Goal: Check status: Check status

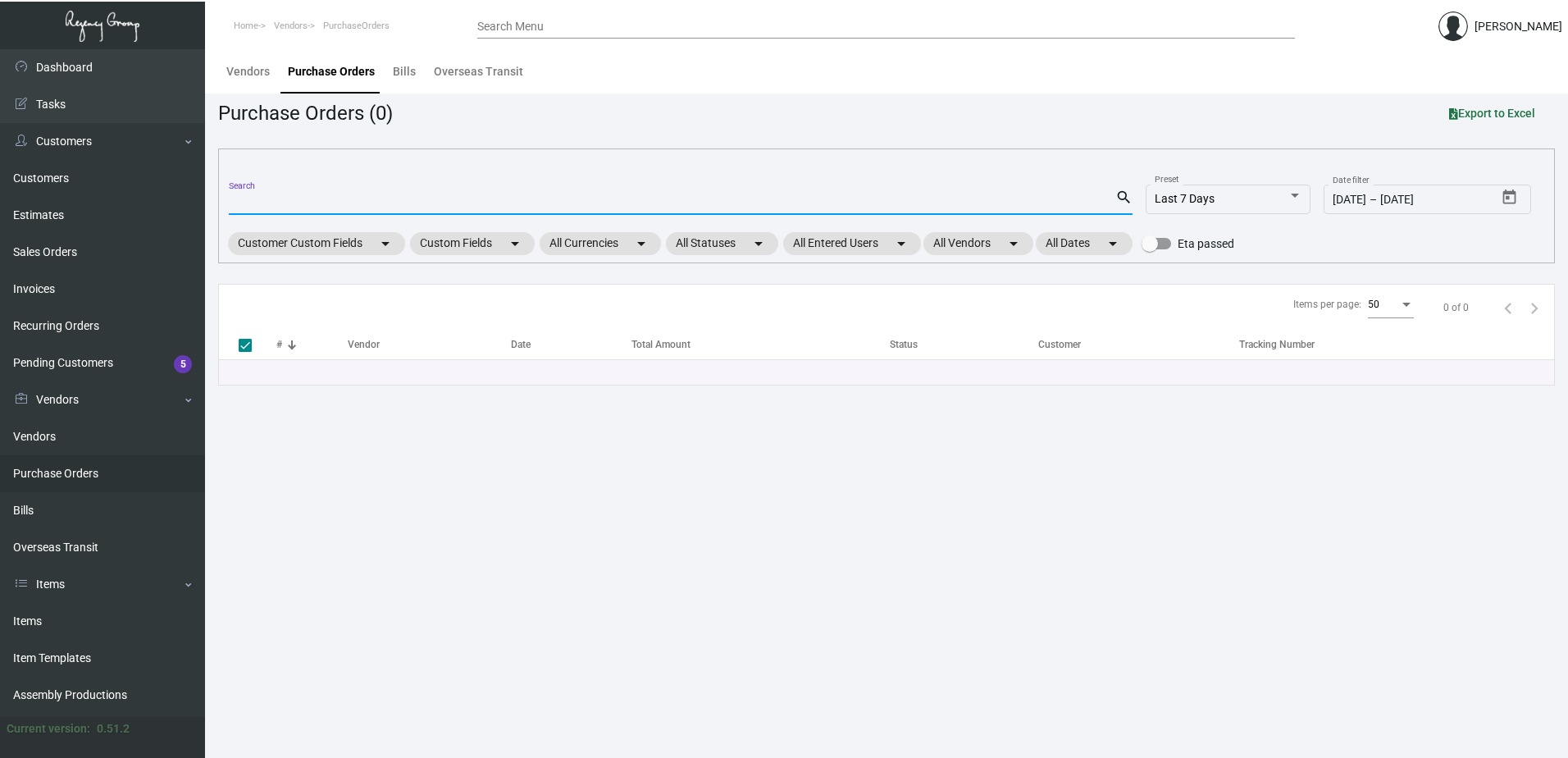
click at [340, 206] on input "Search" at bounding box center [673, 202] width 887 height 13
type input "105385"
checkbox input "false"
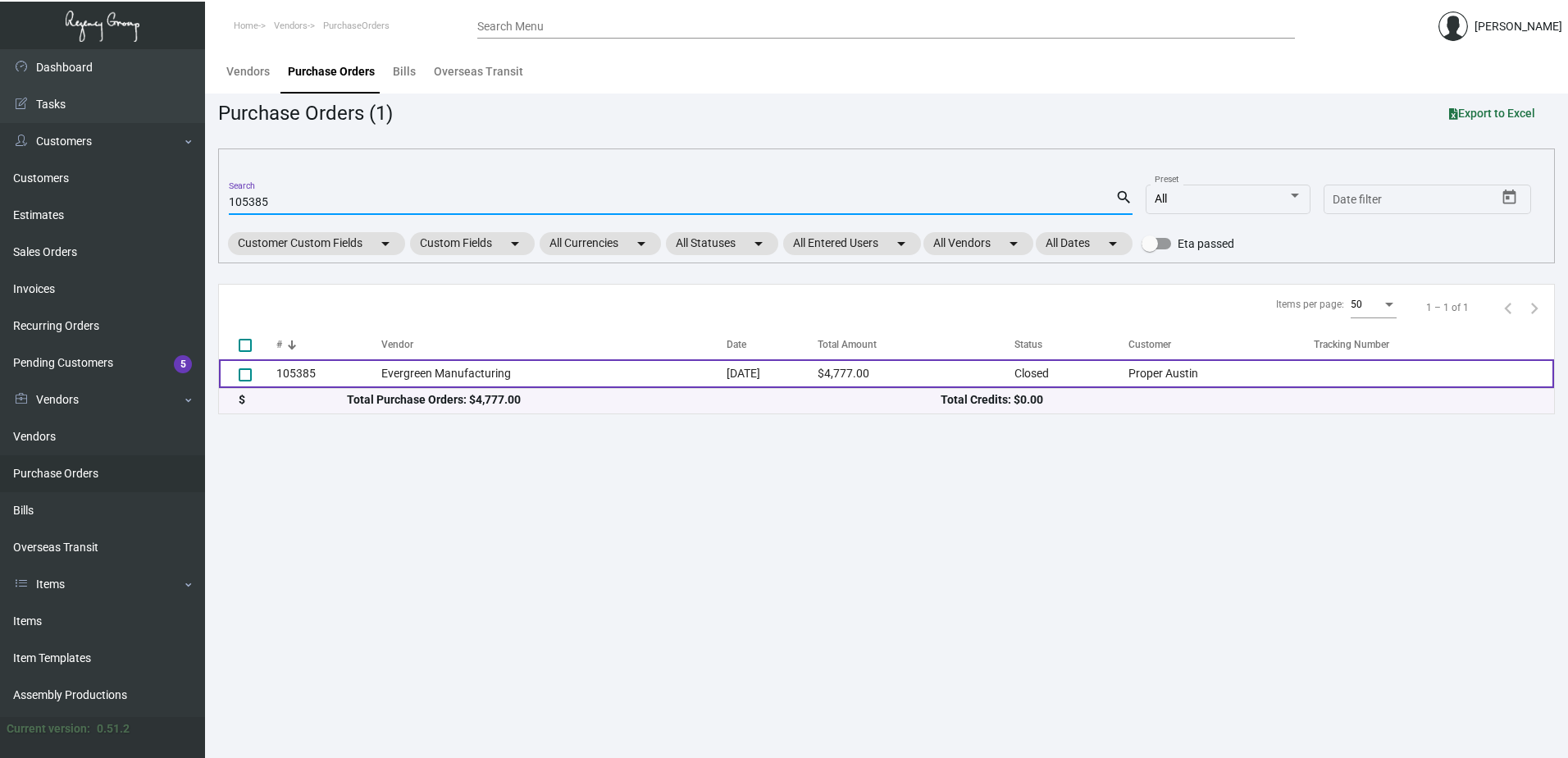
type input "105385"
click at [436, 374] on td "Evergreen Manufacturing" at bounding box center [554, 373] width 346 height 29
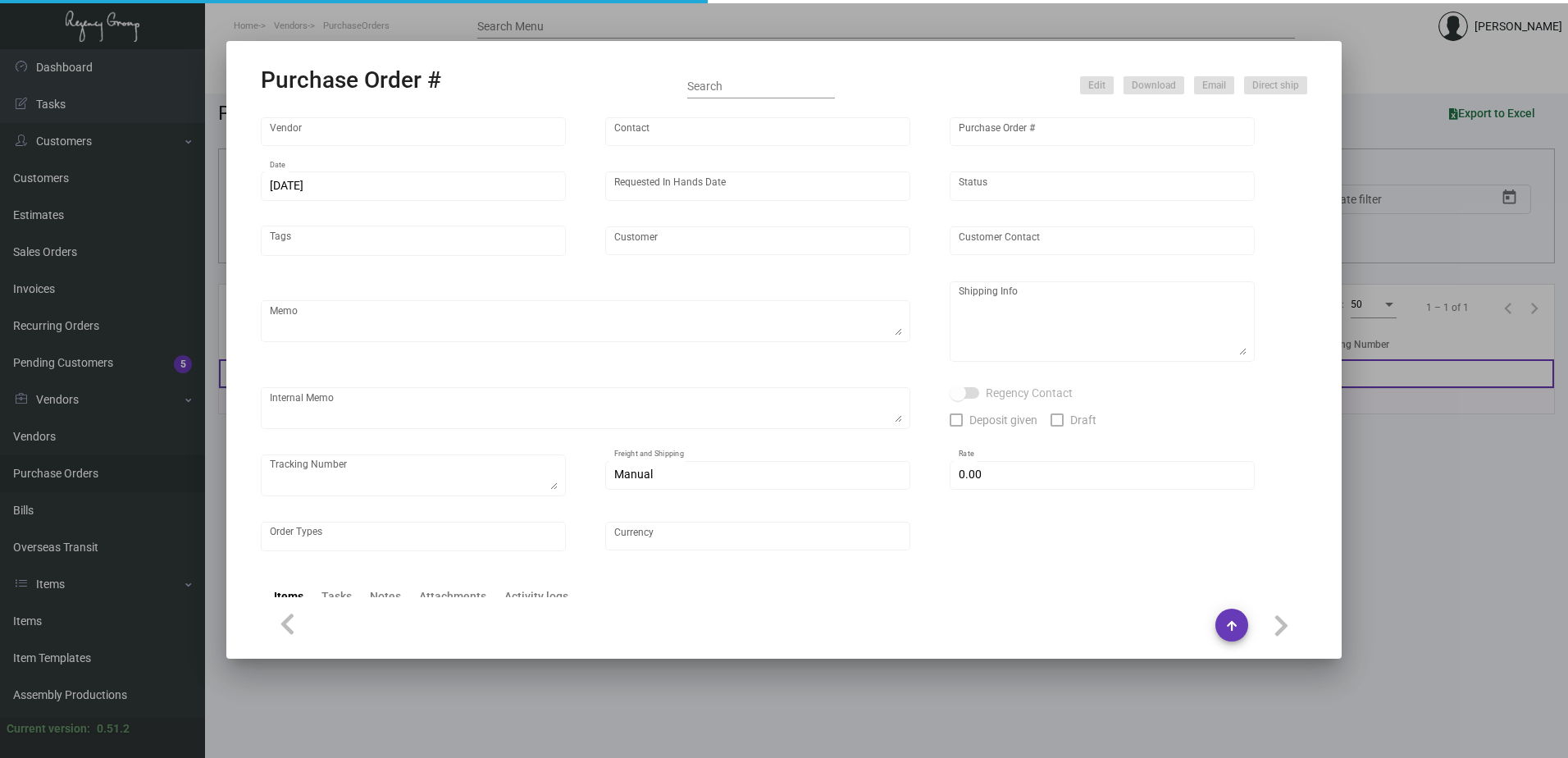
type input "Evergreen Manufacturing"
type input "[PERSON_NAME]"
type input "105385"
type input "[DATE]"
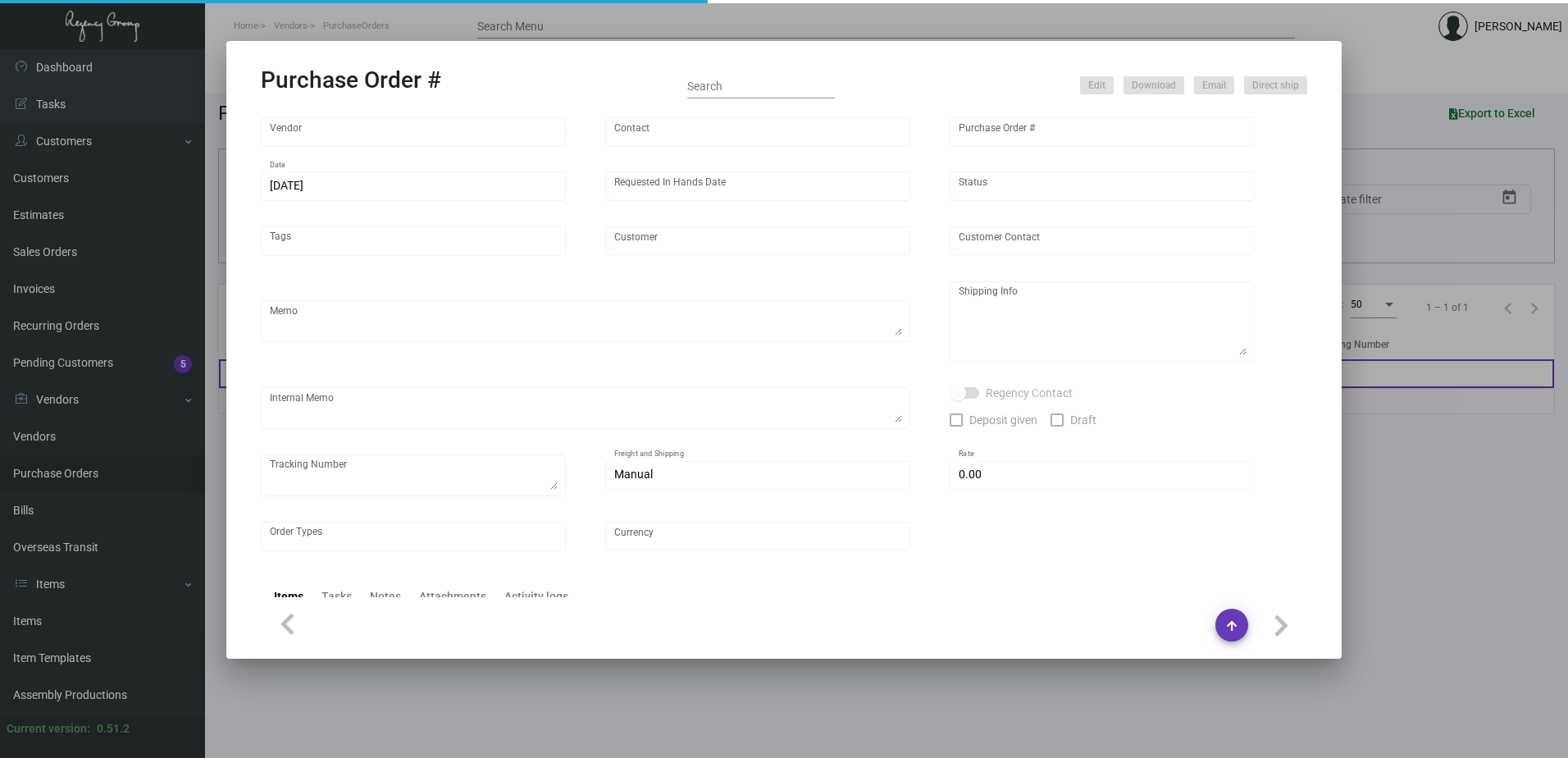
type input "Proper Austin"
type textarea "***ANY PRICE DISCREPANCY MUST BE CALLED OUT PRIOR TO PROCEEDING WITH THIS ORDER…"
type textarea "Regency Group LA - [PERSON_NAME] 10845 Vanowen [GEOGRAPHIC_DATA] US"
type textarea "5.20 - Vendors confirmation # is 33625 and the estimated finish date is set for…"
checkbox input "true"
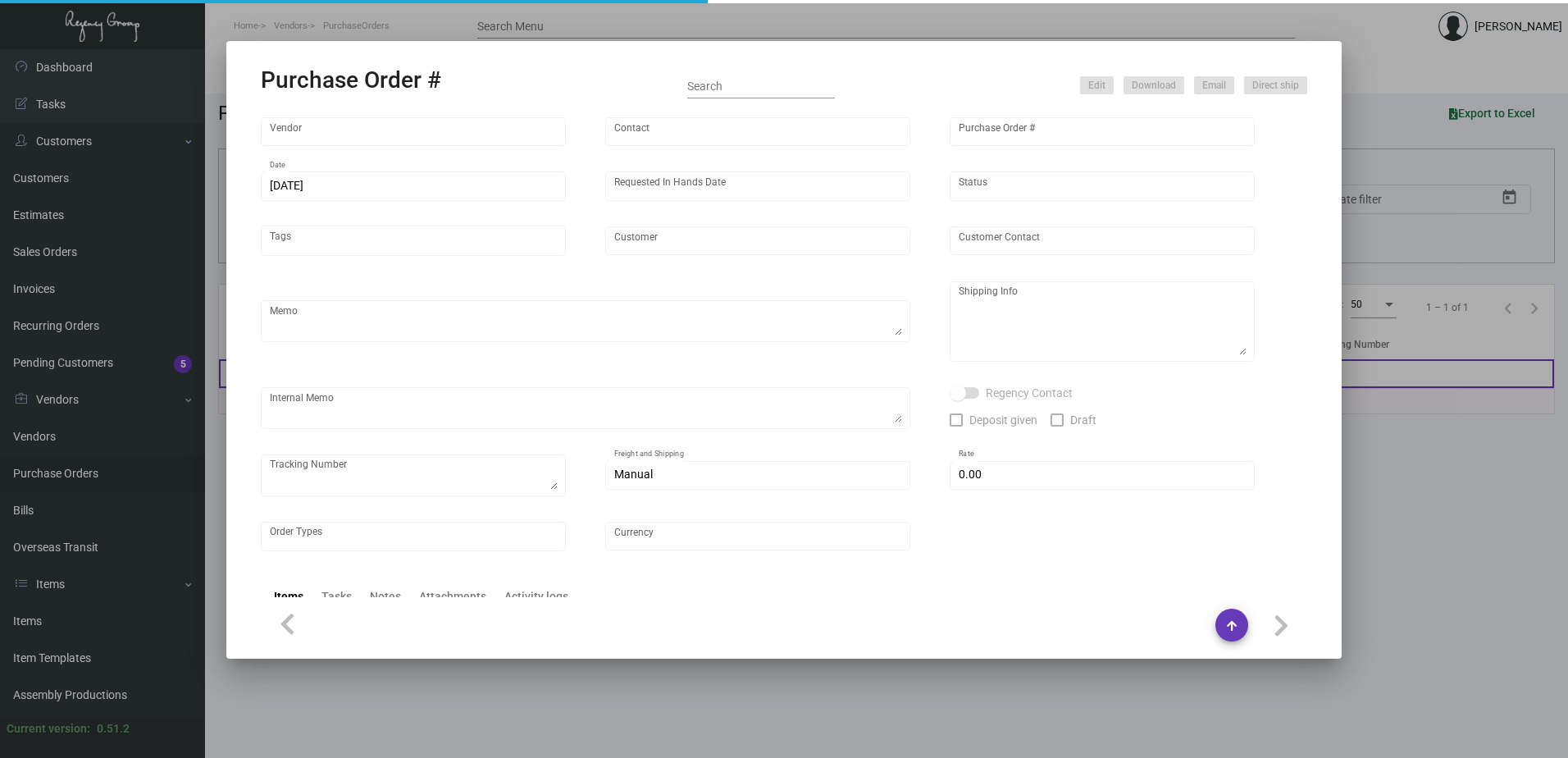
type input "$ 0.00"
type input "United States Dollar $"
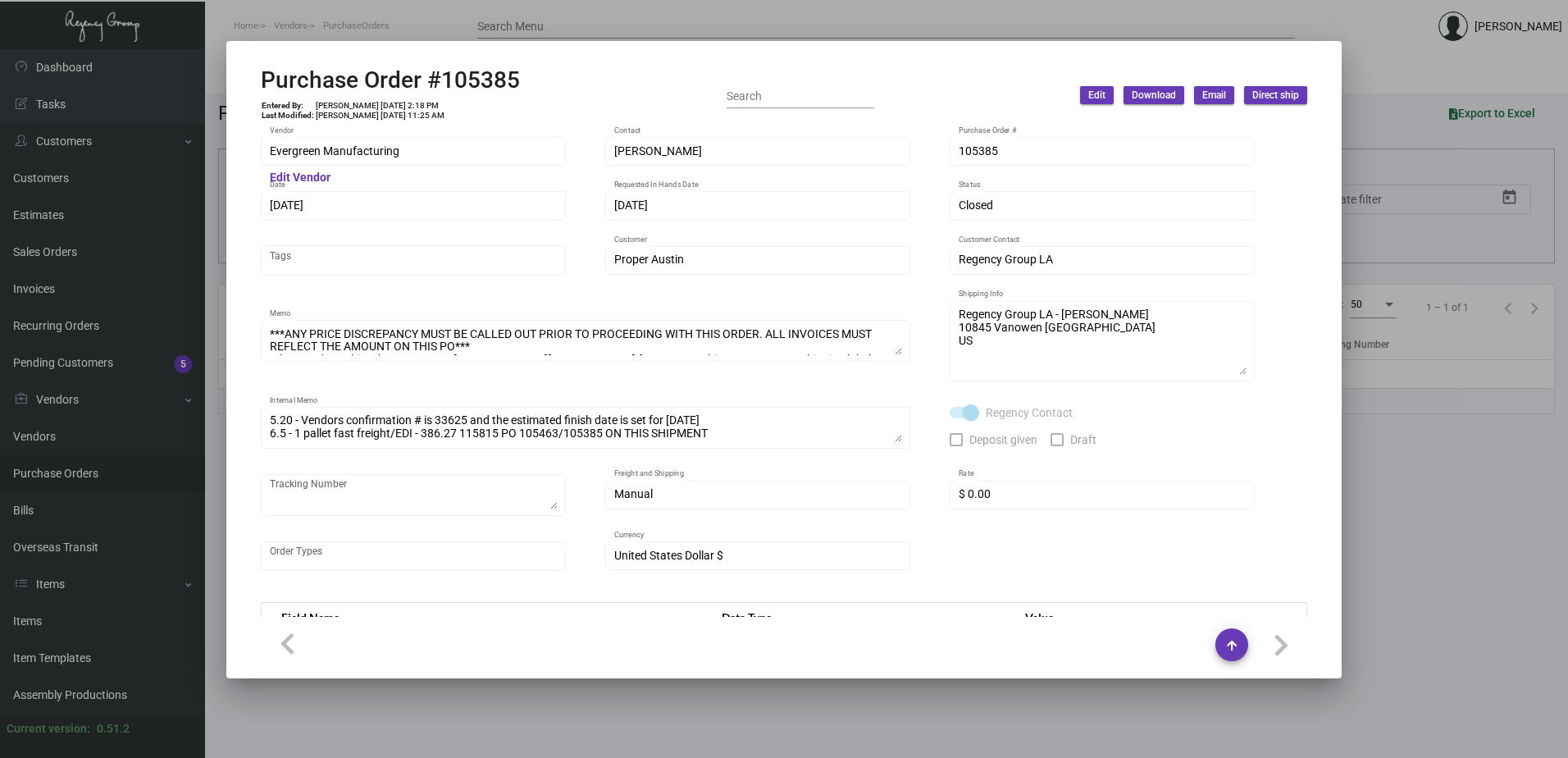
click at [422, 30] on div at bounding box center [784, 379] width 1568 height 758
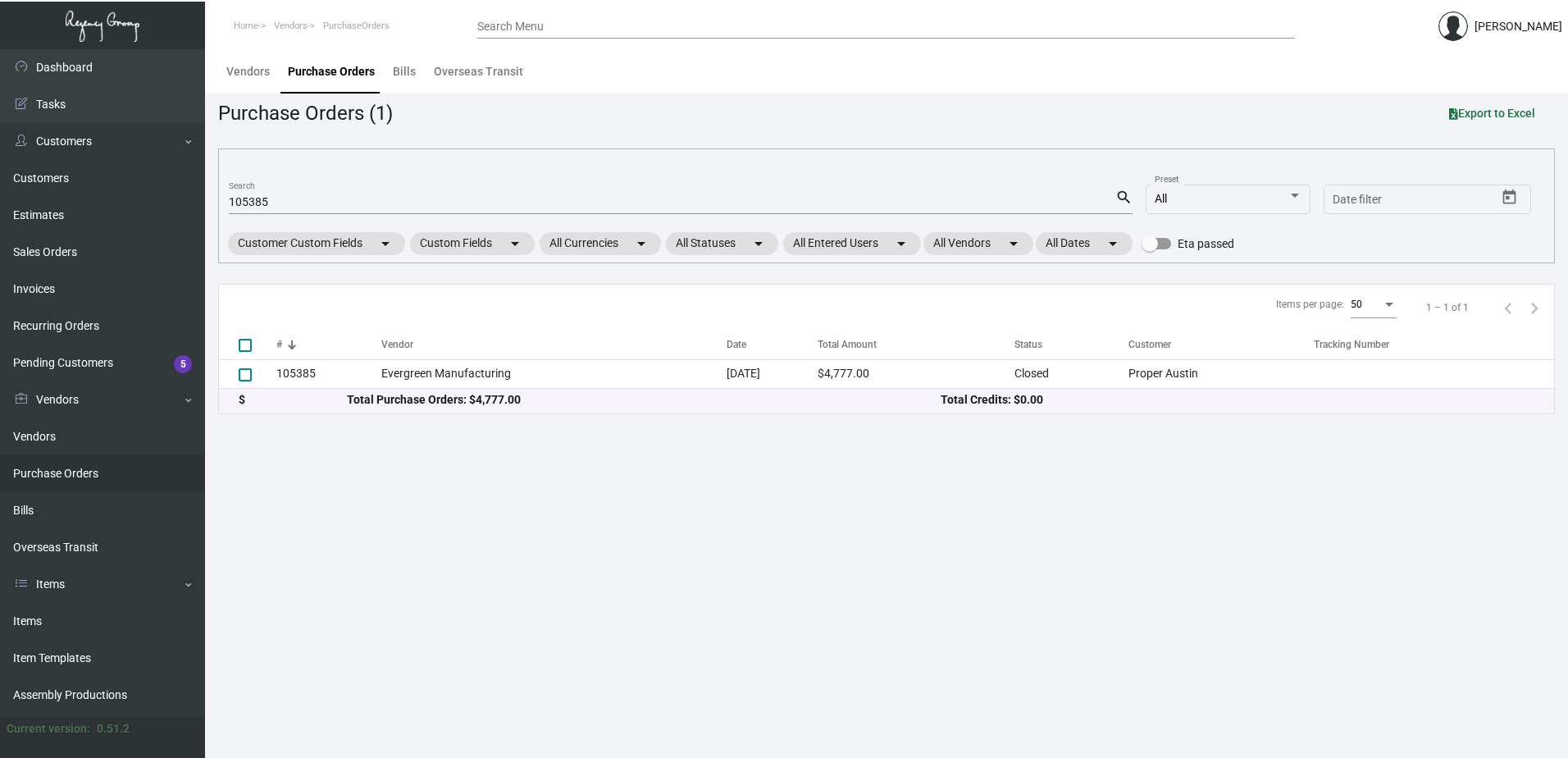
click at [273, 201] on input "105385" at bounding box center [673, 202] width 887 height 13
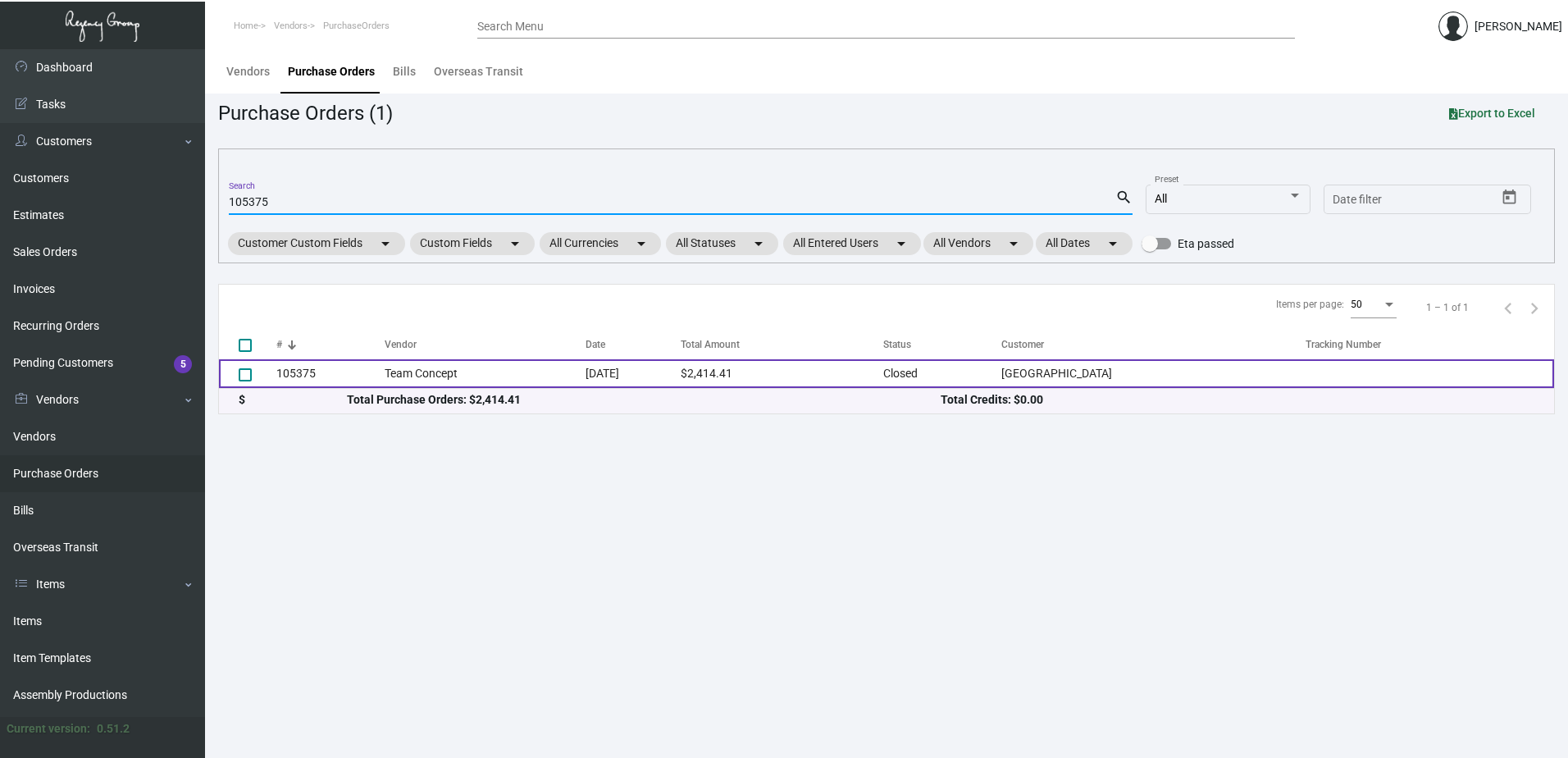
type input "105375"
click at [537, 371] on td "Team Concept" at bounding box center [484, 373] width 201 height 29
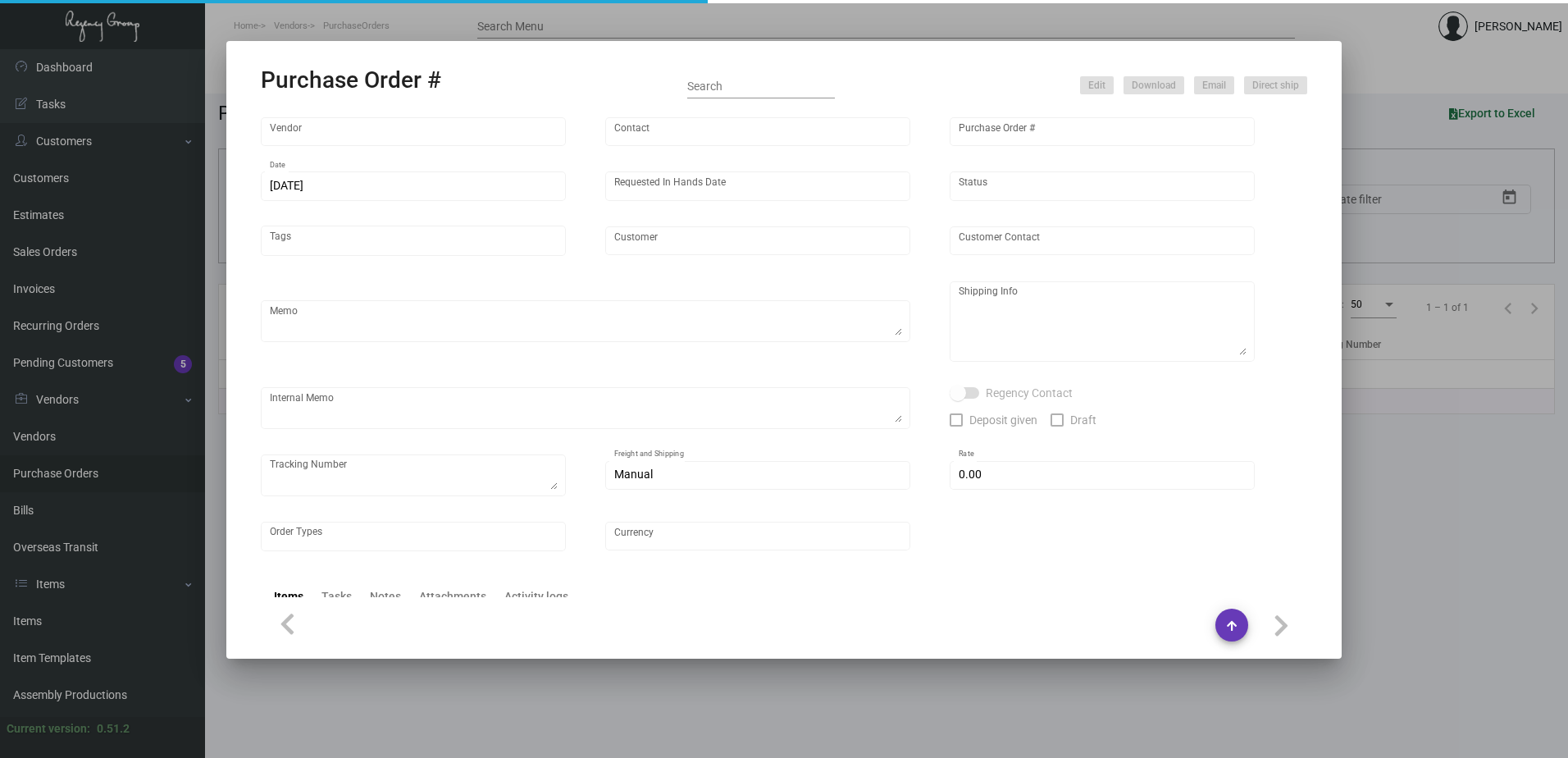
type input "Team Concept"
type input "[PERSON_NAME]"
type input "105375"
type input "[DATE]"
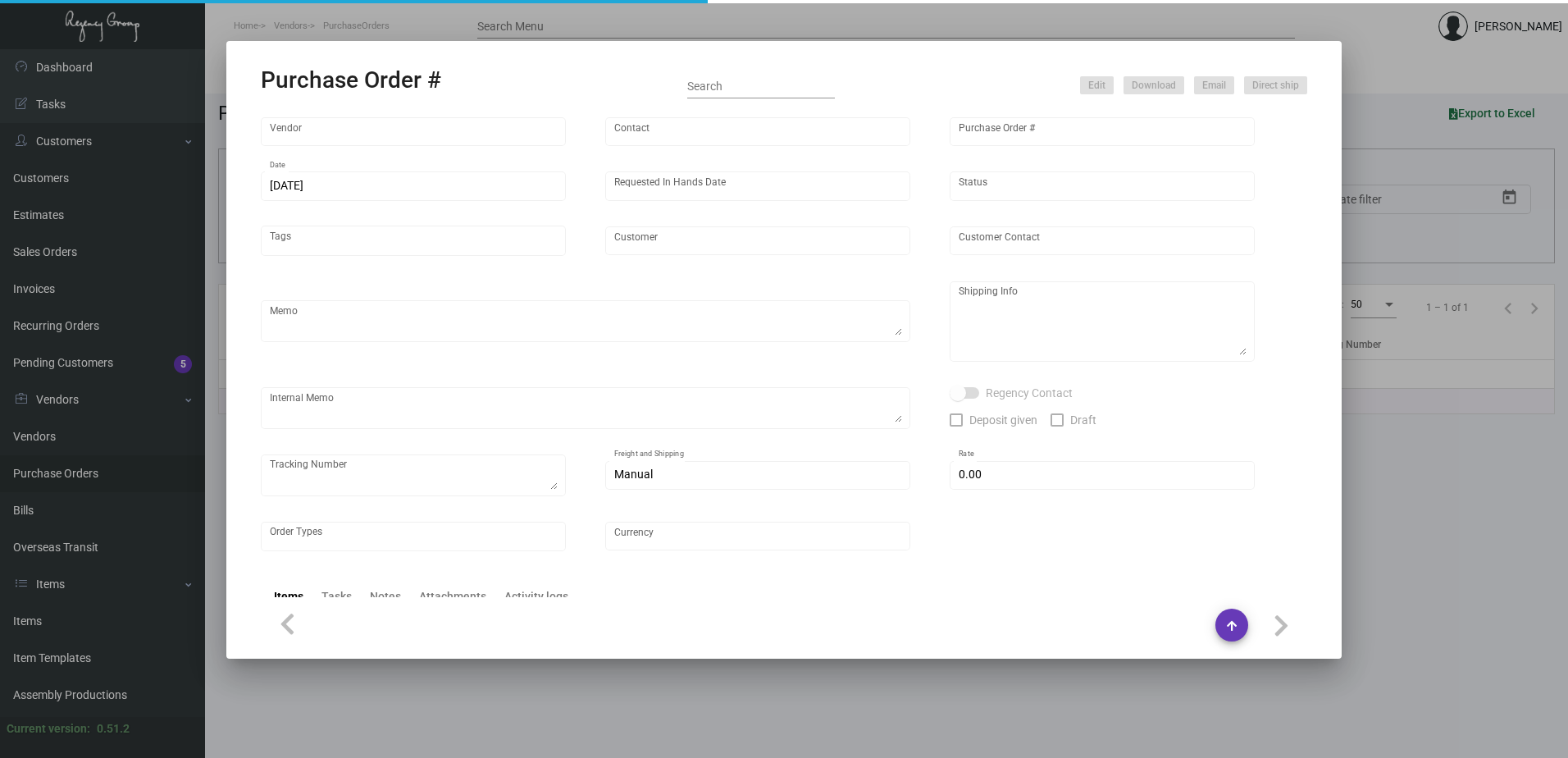
type input "[GEOGRAPHIC_DATA]"
type textarea "PLEASE SEND PDF PROOFS TO OUR ART TEAM ; [EMAIL_ADDRESS][DOMAIN_NAME] WITH ME I…"
type textarea "Split Shipping - See below: 1.5K DIRECT TO HOTEL: [GEOGRAPHIC_DATA] - [PERSON_N…"
type textarea "5.20 - Sales noted that they'd like to place this order ON HOLD as there might …"
type input "$ 0.00"
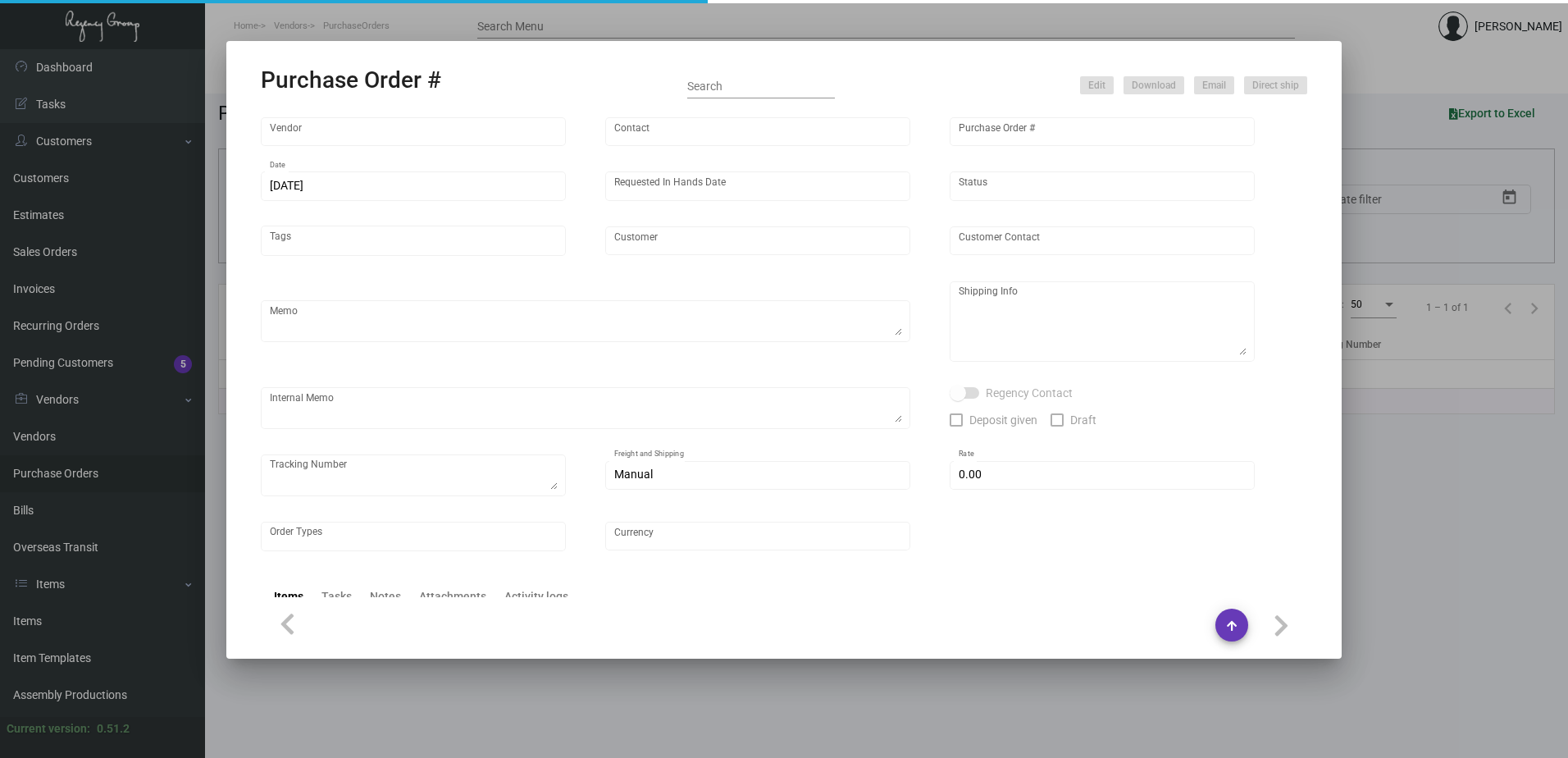
type input "United States Dollar $"
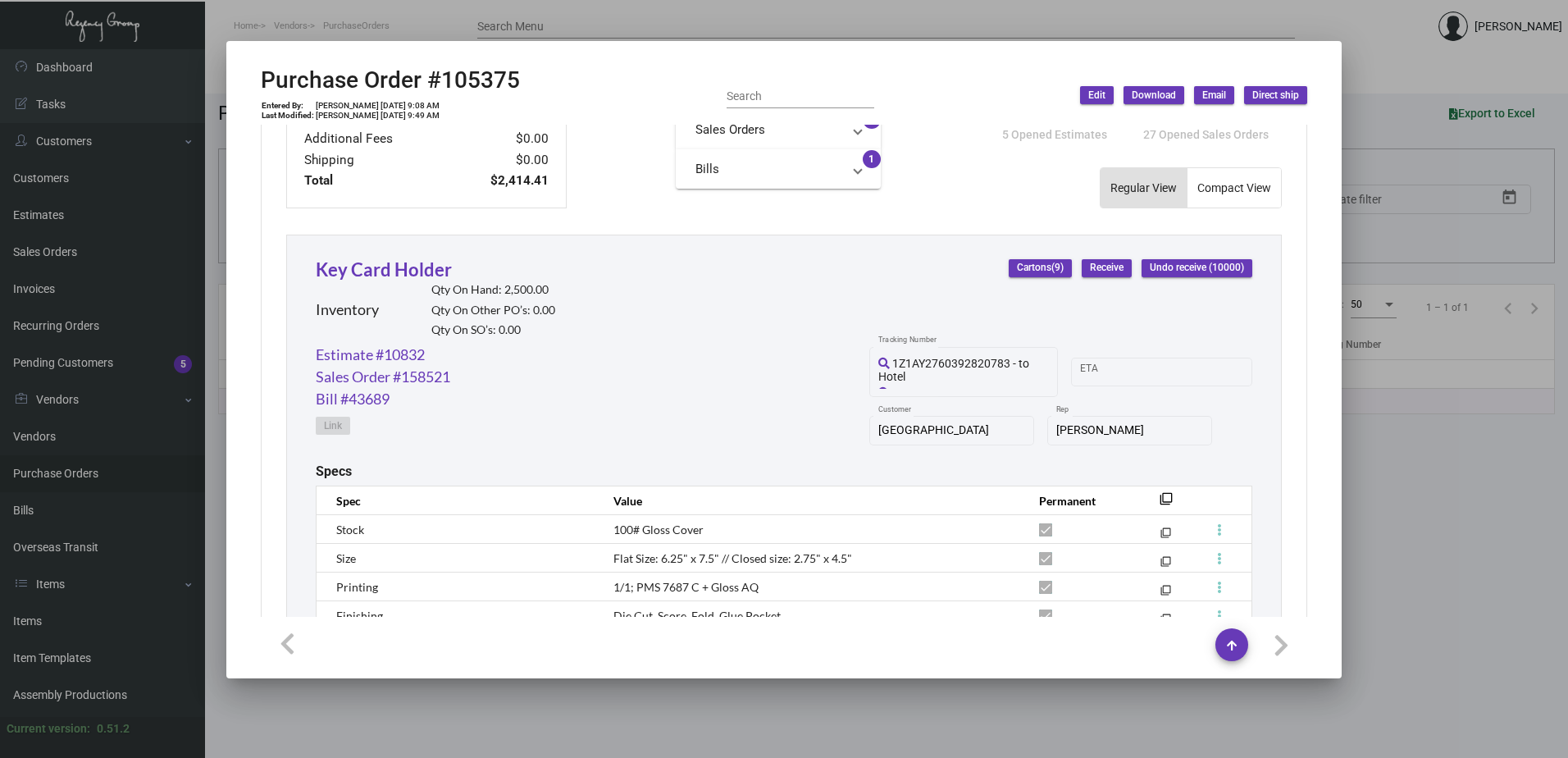
scroll to position [906, 0]
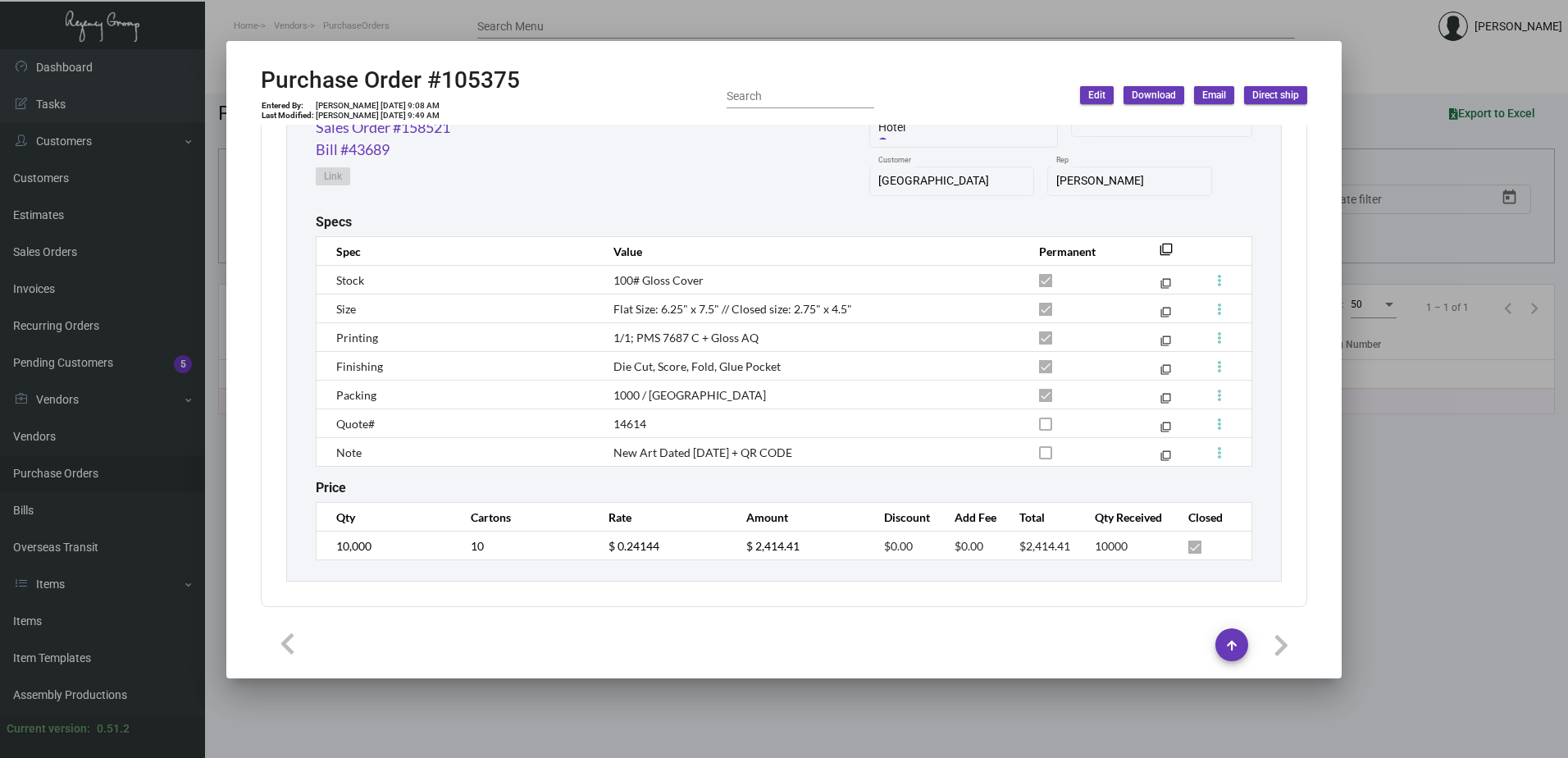
click at [691, 718] on div at bounding box center [784, 379] width 1568 height 758
